Goal: Transaction & Acquisition: Subscribe to service/newsletter

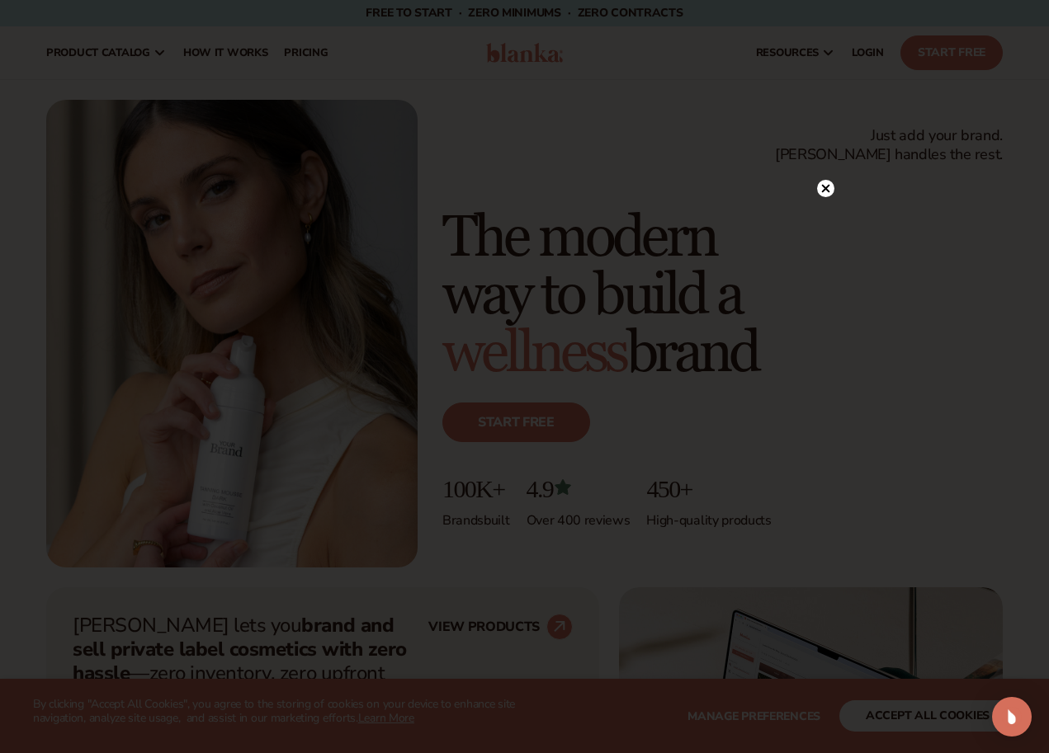
click at [832, 196] on icon at bounding box center [825, 188] width 17 height 17
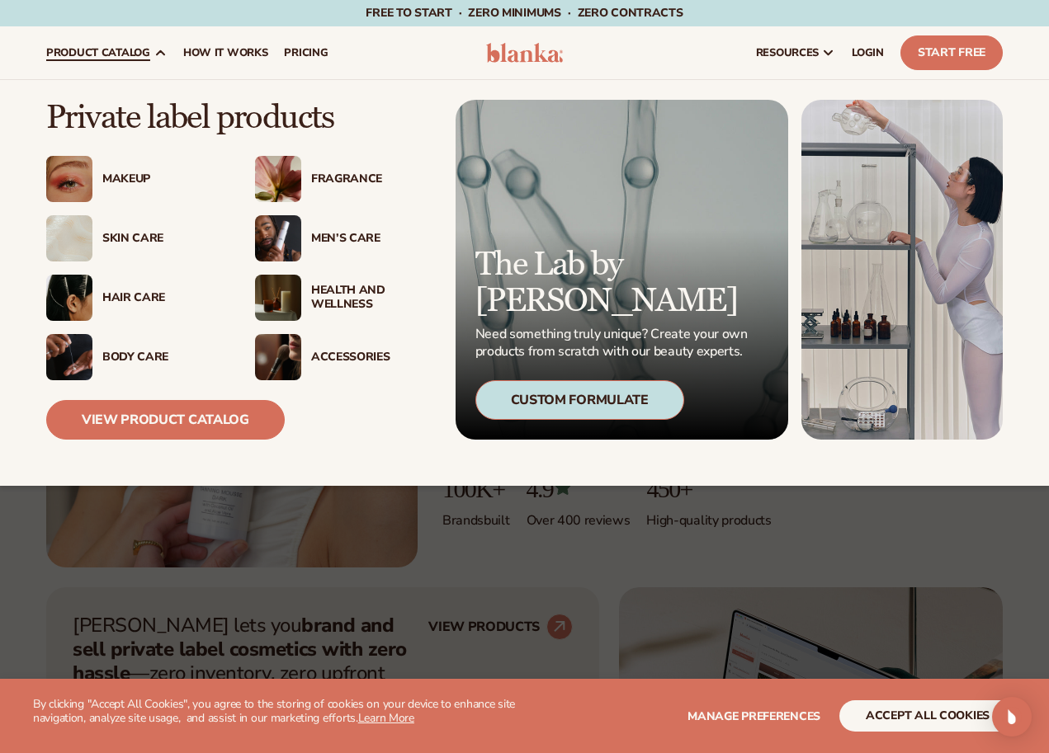
click at [136, 242] on div "Skin Care" at bounding box center [162, 239] width 120 height 14
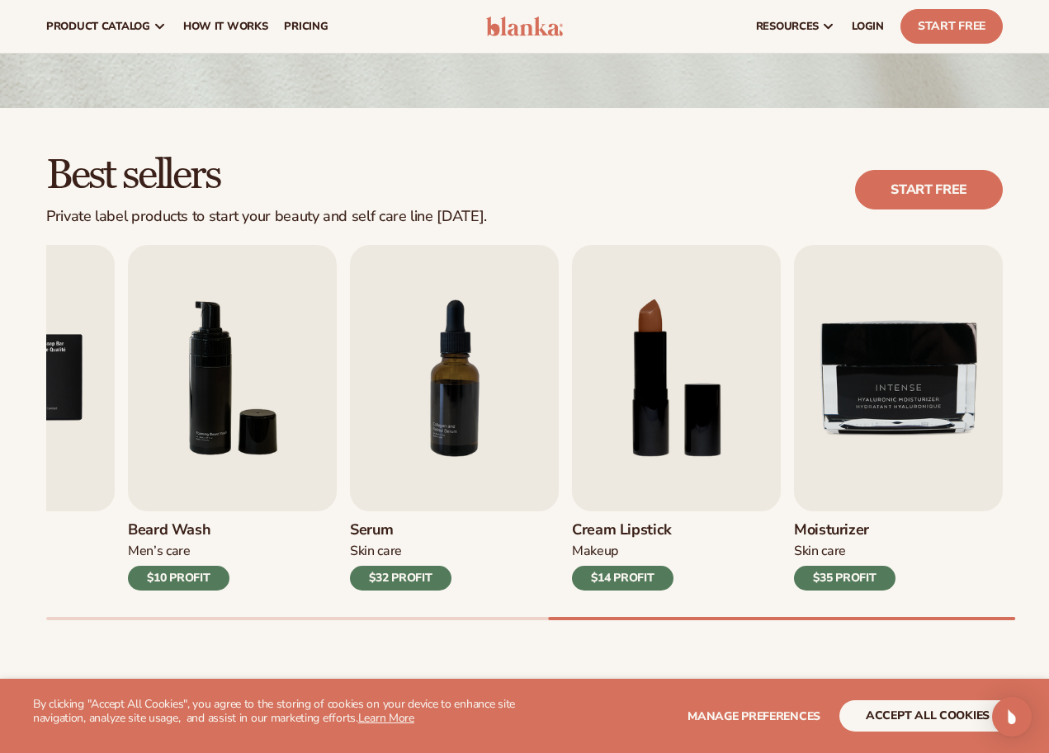
scroll to position [332, 0]
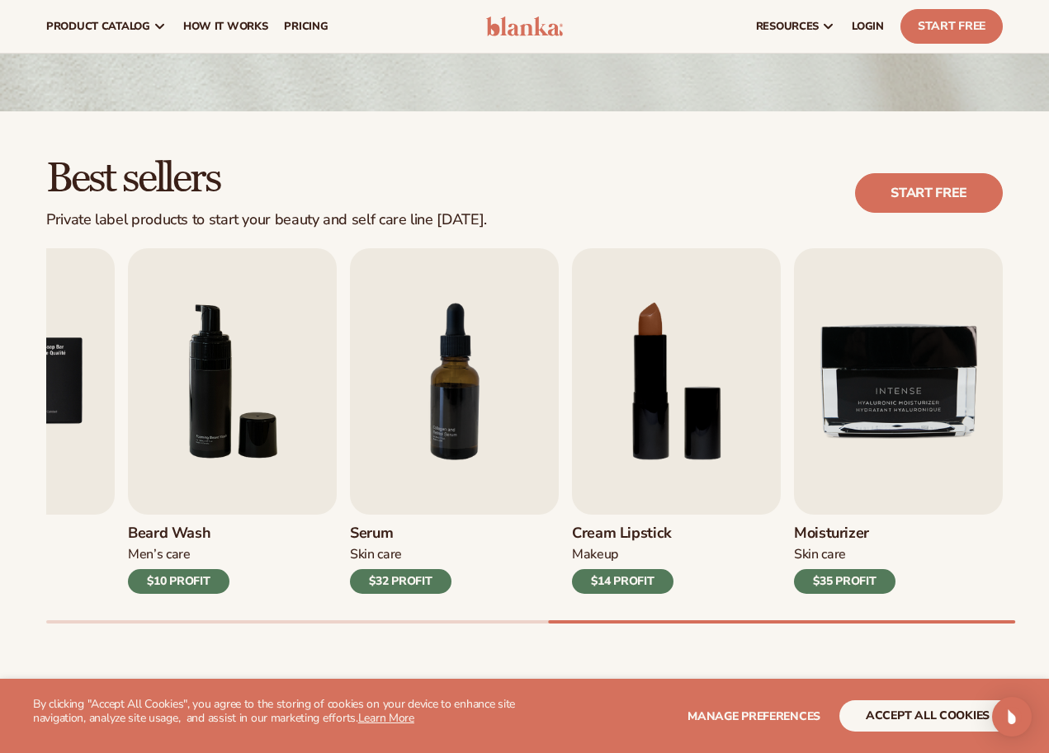
click at [158, 627] on div "Best sellers Private label products to start your beauty and self care line [DA…" at bounding box center [524, 407] width 1049 height 592
click at [157, 622] on div "Best sellers Private label products to start your beauty and self care line [DA…" at bounding box center [524, 407] width 1049 height 592
click at [154, 621] on div at bounding box center [524, 622] width 956 height 3
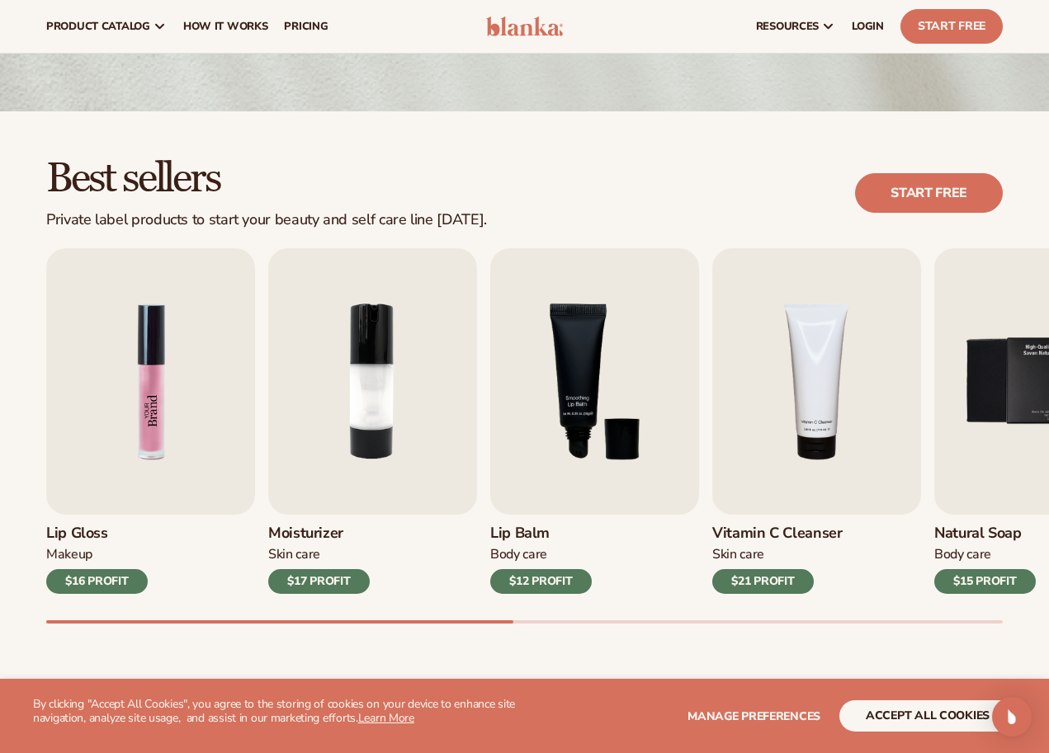
click at [137, 459] on img "1 / 9" at bounding box center [150, 381] width 209 height 267
click at [555, 441] on img "3 / 9" at bounding box center [594, 381] width 209 height 267
click at [546, 580] on div "$12 PROFIT" at bounding box center [541, 581] width 102 height 25
click at [565, 398] on img "3 / 9" at bounding box center [594, 381] width 209 height 267
click at [581, 372] on img "3 / 9" at bounding box center [594, 381] width 209 height 267
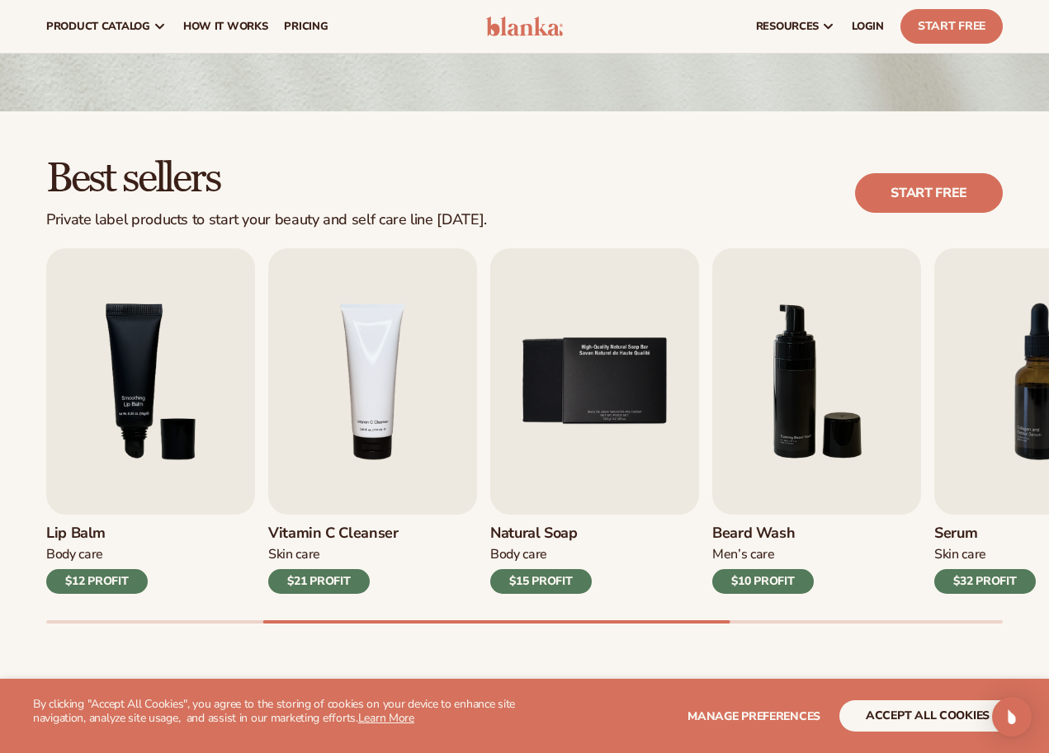
click at [942, 726] on button "accept all cookies" at bounding box center [927, 716] width 177 height 31
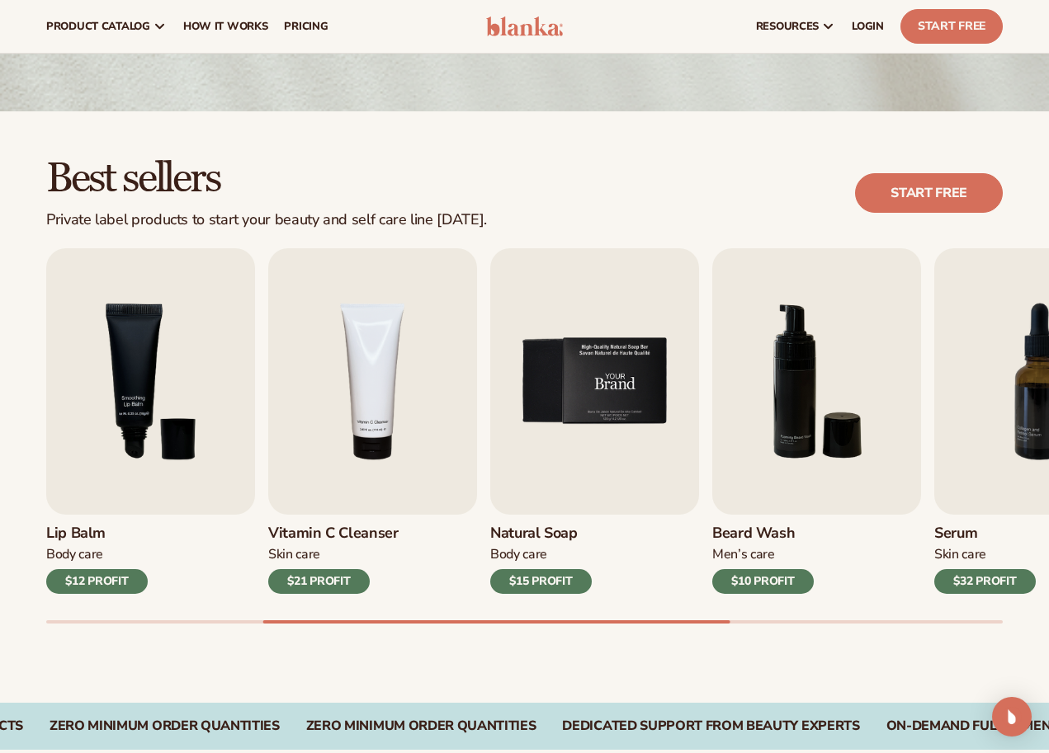
click at [597, 385] on img "5 / 9" at bounding box center [594, 381] width 209 height 267
click at [946, 201] on link "Start free" at bounding box center [929, 193] width 148 height 40
